Goal: Find specific page/section: Find specific page/section

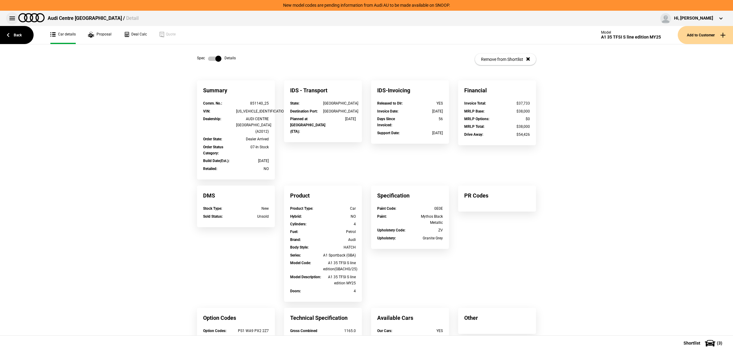
click at [12, 20] on button at bounding box center [12, 18] width 12 height 12
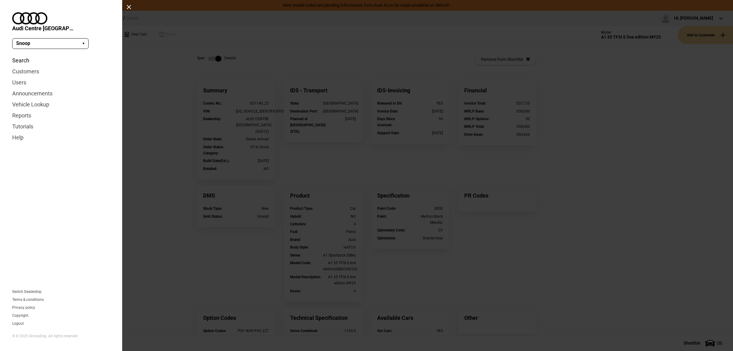
click at [29, 55] on link "Search" at bounding box center [61, 60] width 98 height 11
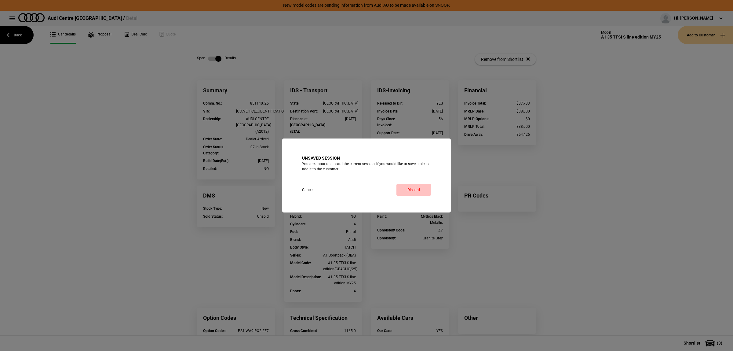
click at [414, 190] on link "Discard" at bounding box center [414, 190] width 35 height 12
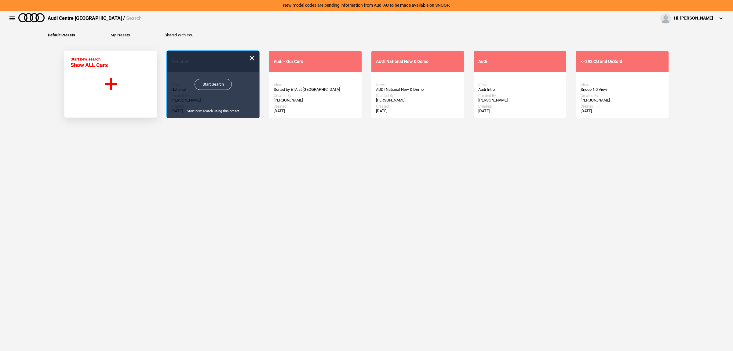
click at [202, 88] on link "Start Search" at bounding box center [213, 84] width 37 height 11
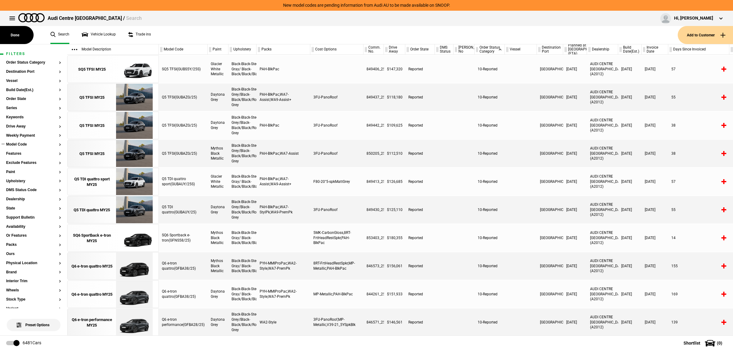
click at [37, 147] on section "Model Code" at bounding box center [33, 146] width 55 height 9
click at [28, 147] on section "Model Code" at bounding box center [33, 146] width 55 height 9
click at [19, 146] on button "Model Code" at bounding box center [33, 144] width 55 height 4
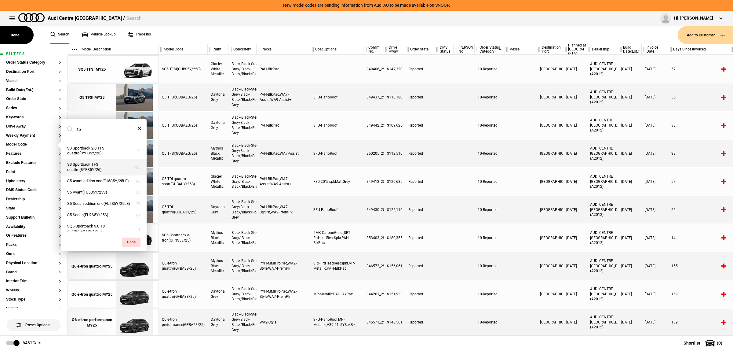
scroll to position [38, 0]
type input "s5"
click at [105, 196] on button "S5 Sedan edition one(FU2S5Y/25LE)" at bounding box center [104, 190] width 86 height 11
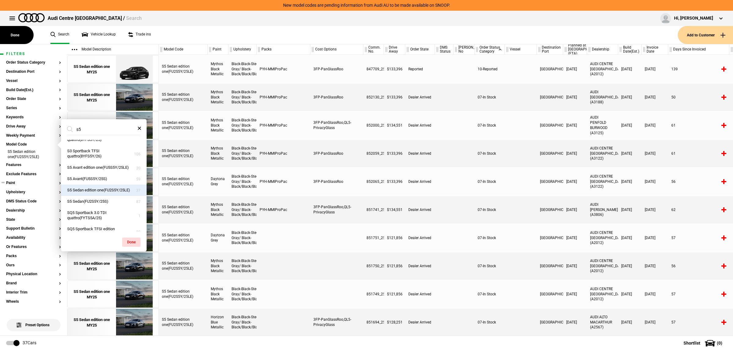
click at [24, 185] on button "Paint" at bounding box center [33, 183] width 55 height 4
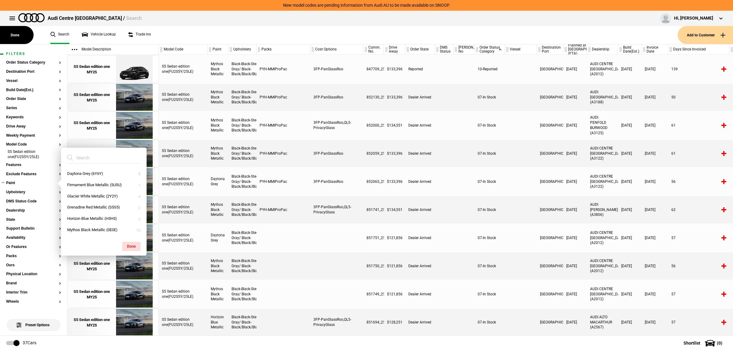
scroll to position [0, 0]
click at [83, 176] on button "Daytona Grey (6Y6Y)" at bounding box center [104, 173] width 86 height 11
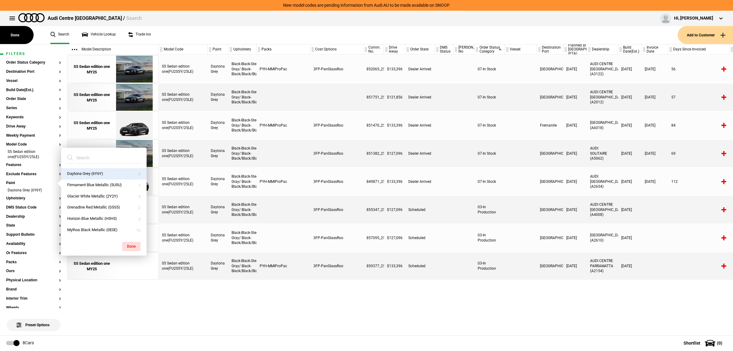
click at [525, 247] on div at bounding box center [521, 237] width 32 height 27
